Goal: Information Seeking & Learning: Learn about a topic

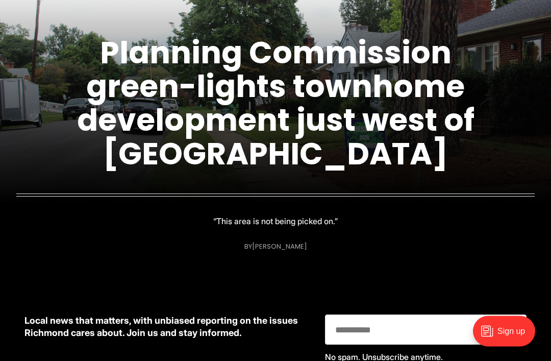
scroll to position [166, 0]
click at [132, 143] on link "Planning Commission green-lights townhome development just west of [GEOGRAPHIC_…" at bounding box center [276, 103] width 398 height 144
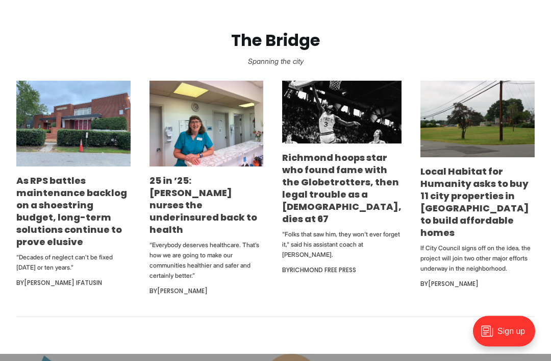
scroll to position [586, 0]
click at [38, 229] on link "As RPS battles maintenance backlog on a shoestring budget, long-term solutions …" at bounding box center [71, 211] width 111 height 74
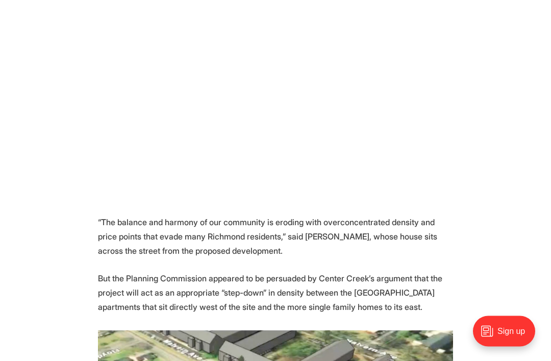
scroll to position [737, 0]
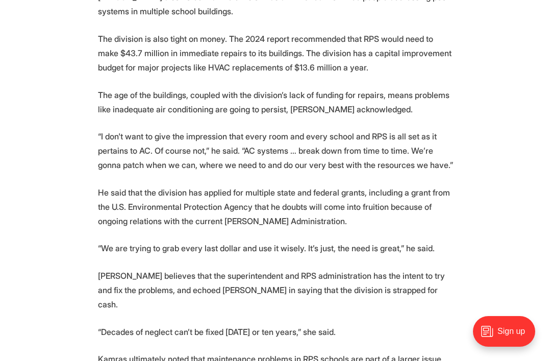
scroll to position [1994, 0]
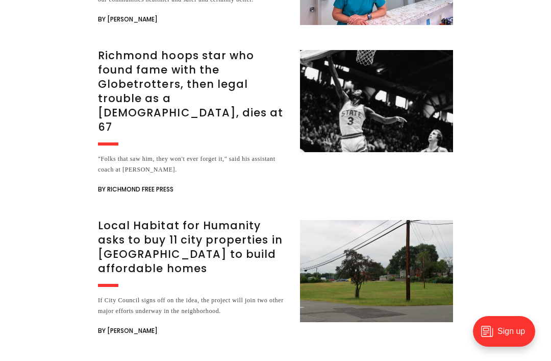
scroll to position [2654, 0]
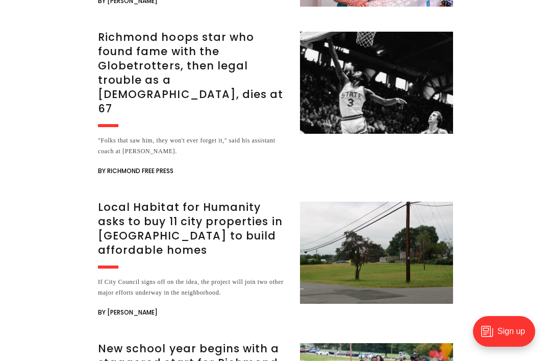
click at [126, 92] on h3 "Richmond hoops star who found fame with the Globetrotters, then legal trouble a…" at bounding box center [193, 73] width 190 height 86
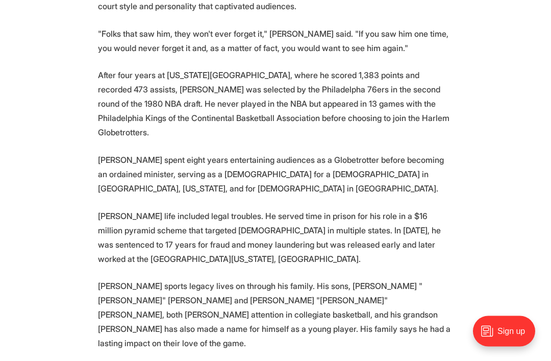
scroll to position [996, 0]
